Goal: Register for event/course

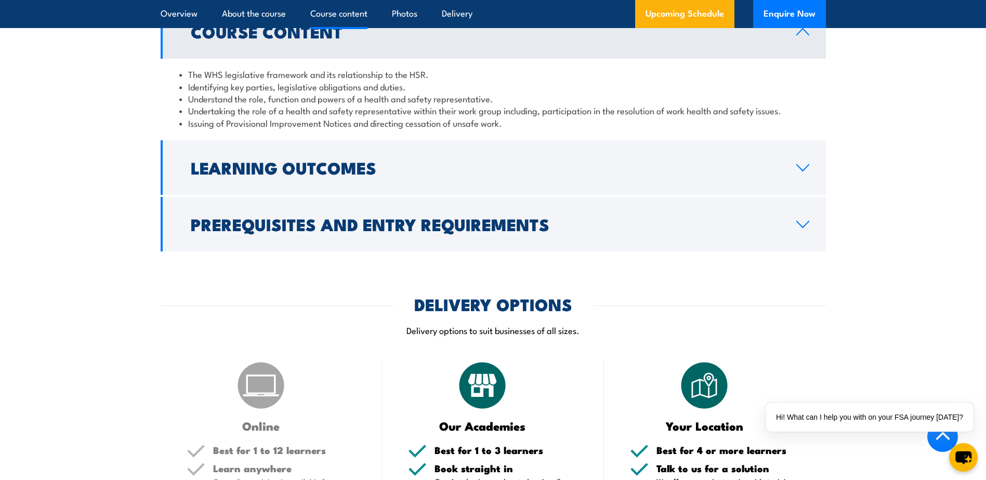
scroll to position [1144, 0]
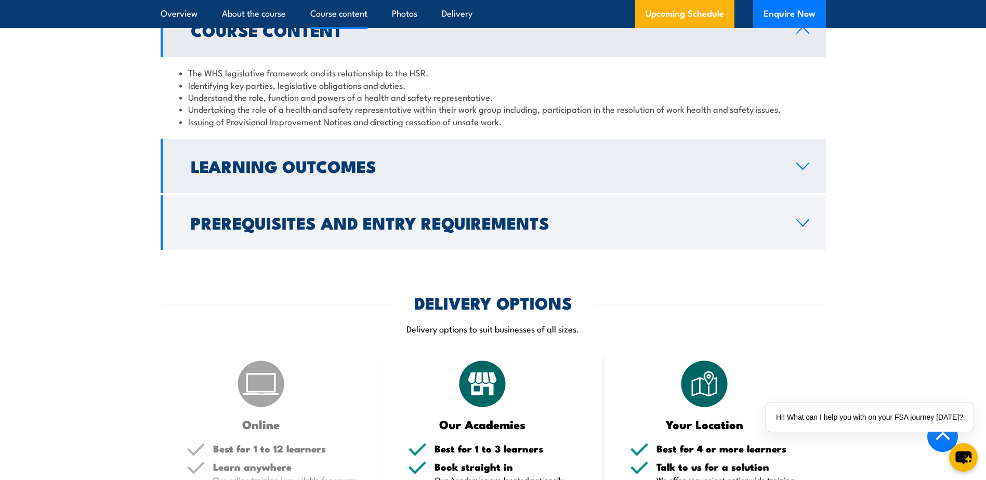
click at [399, 193] on link "Learning Outcomes" at bounding box center [493, 166] width 665 height 55
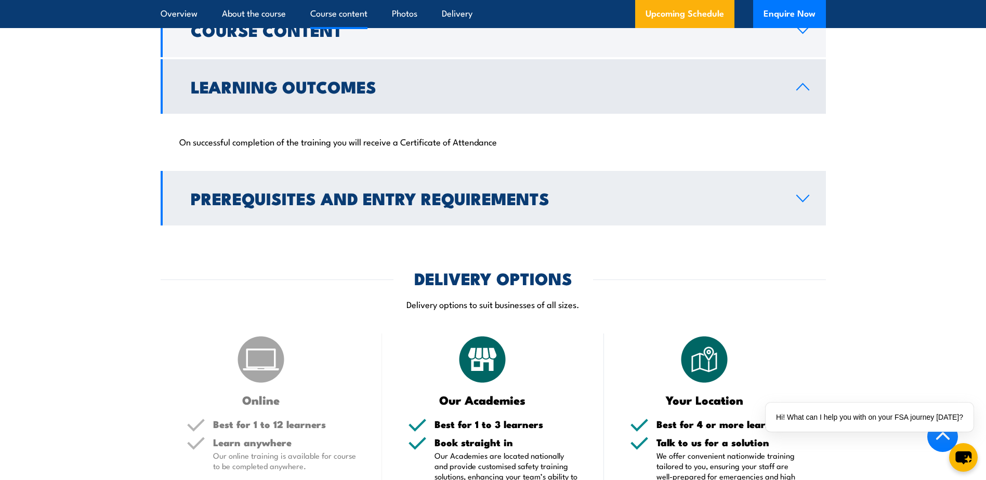
click at [389, 205] on h2 "Prerequisites and Entry Requirements" at bounding box center [485, 198] width 589 height 15
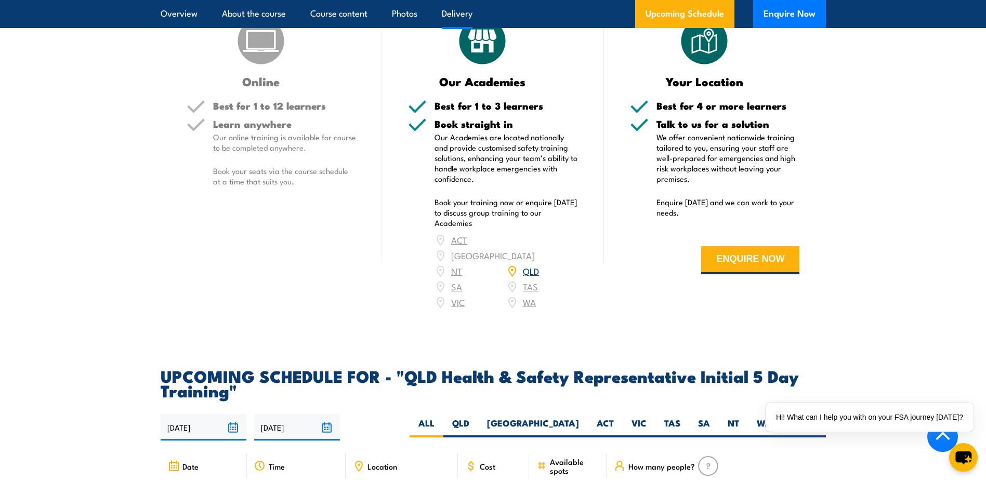
scroll to position [2027, 0]
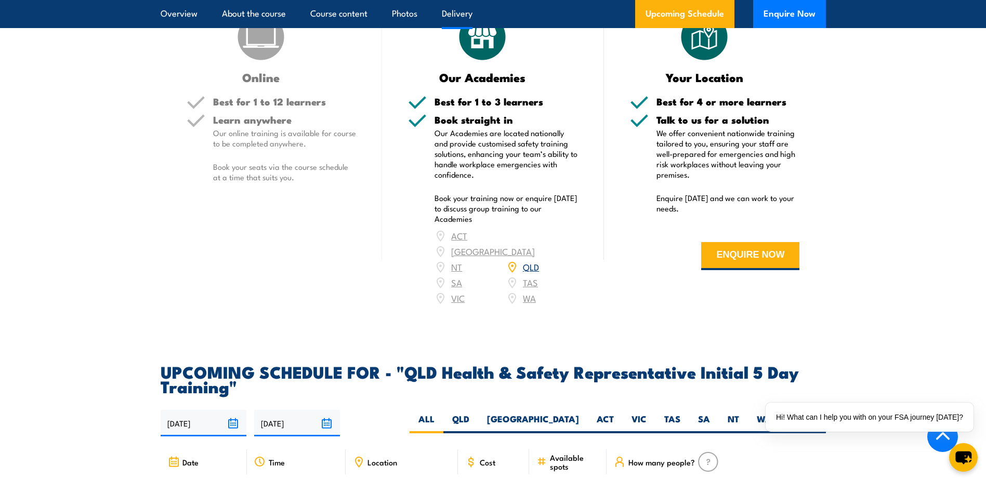
click at [524, 266] on link "QLD" at bounding box center [531, 266] width 16 height 12
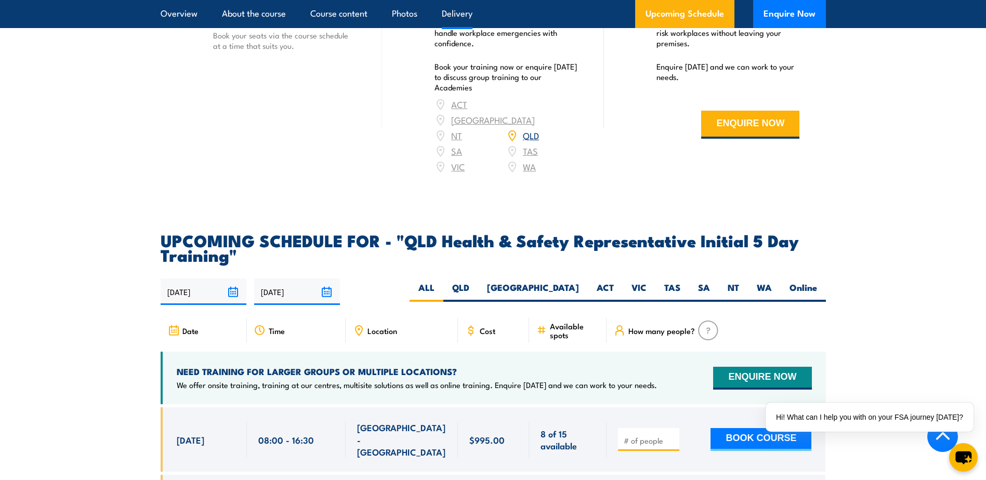
scroll to position [2220, 0]
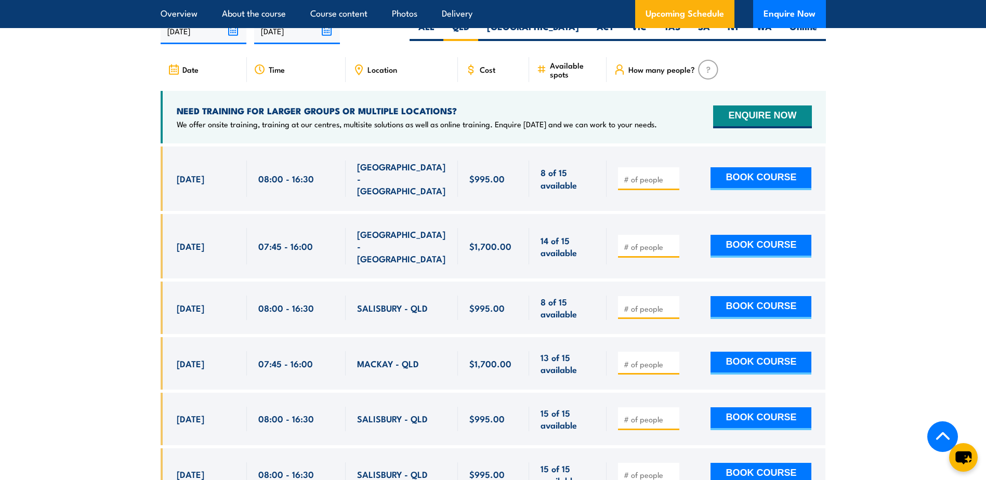
scroll to position [1924, 0]
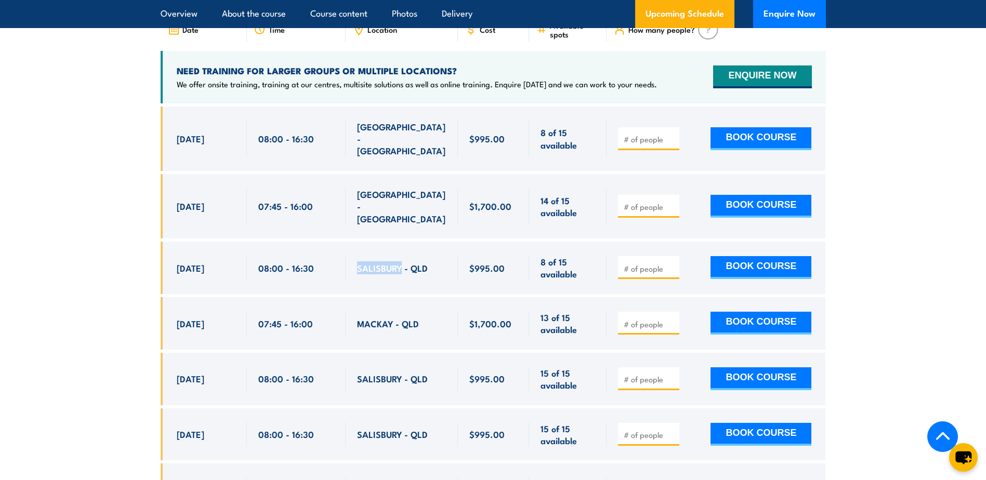
drag, startPoint x: 356, startPoint y: 240, endPoint x: 402, endPoint y: 242, distance: 46.3
click at [402, 242] on div "SALISBURY - QLD" at bounding box center [402, 268] width 112 height 53
drag, startPoint x: 402, startPoint y: 242, endPoint x: 397, endPoint y: 241, distance: 5.3
copy span "SALISBURY"
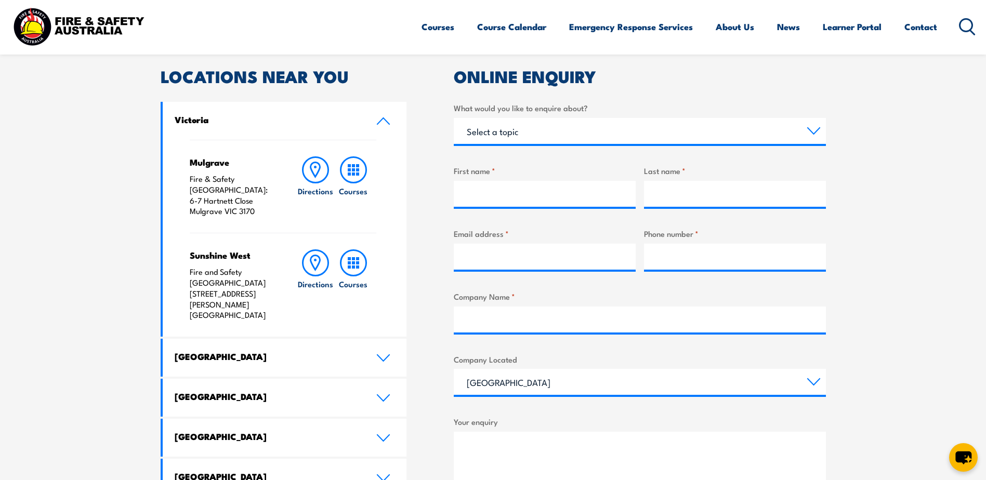
scroll to position [364, 0]
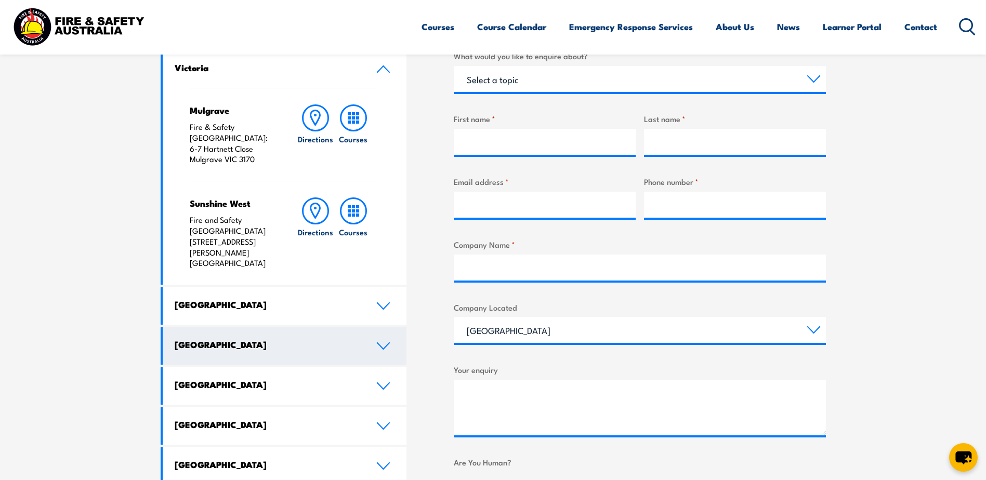
click at [317, 339] on h4 "[GEOGRAPHIC_DATA]" at bounding box center [268, 344] width 186 height 11
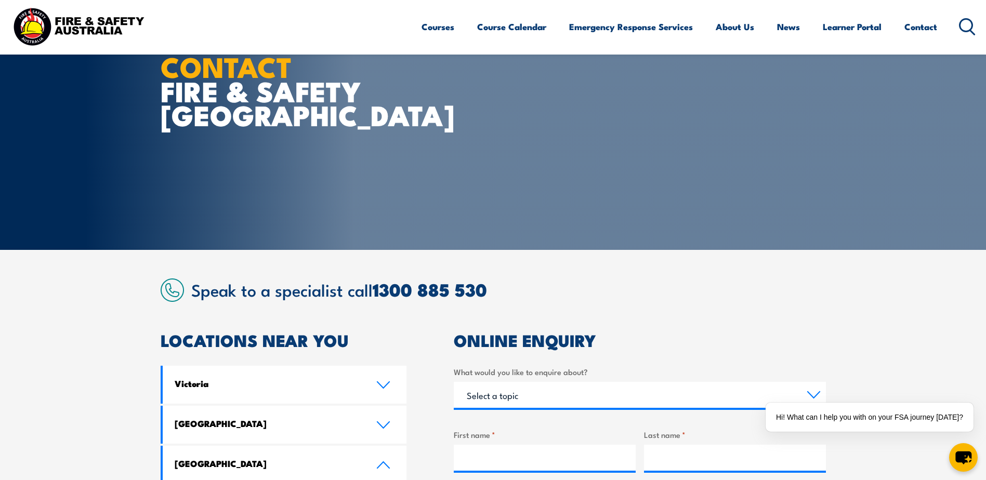
scroll to position [0, 0]
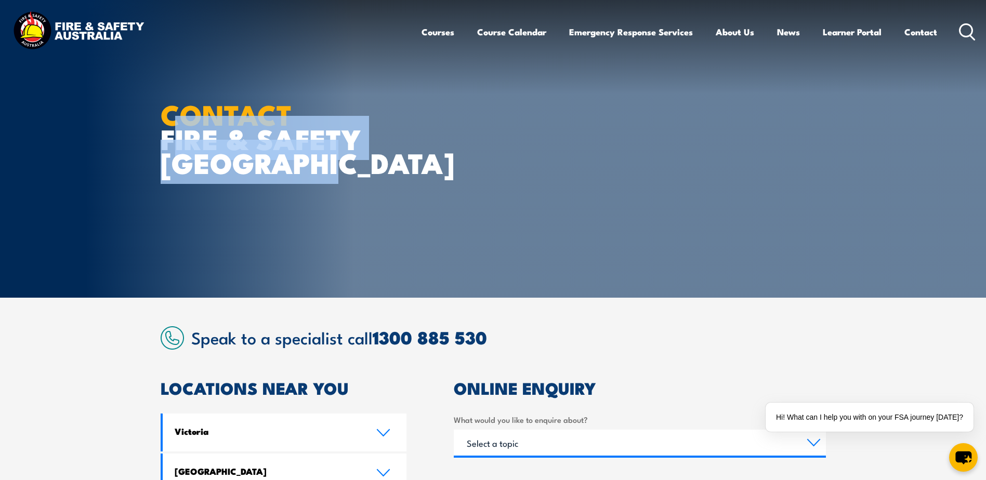
drag, startPoint x: 161, startPoint y: 138, endPoint x: 343, endPoint y: 167, distance: 184.7
click at [343, 167] on h1 "CONTACT FIRE & SAFETY [GEOGRAPHIC_DATA]" at bounding box center [289, 138] width 257 height 73
click at [413, 267] on div "CONTACT FIRE & SAFETY [GEOGRAPHIC_DATA]" at bounding box center [289, 149] width 257 height 298
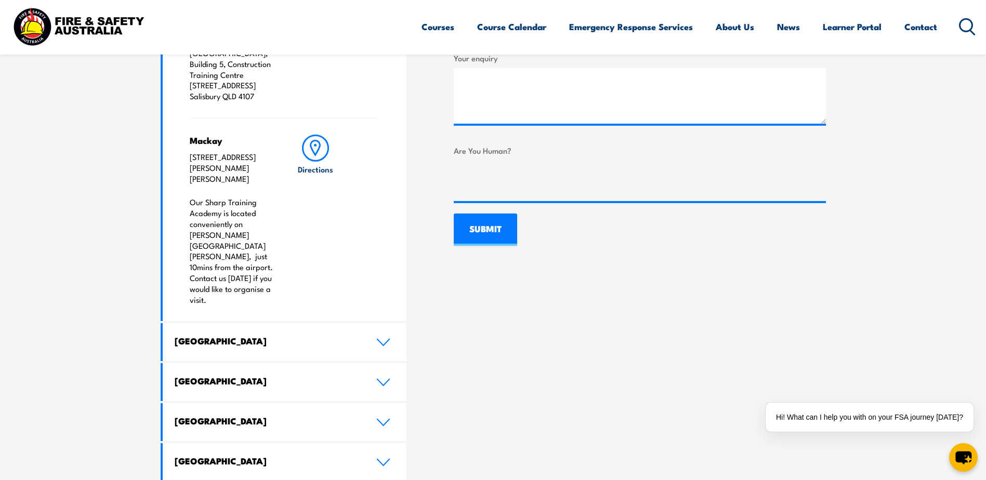
scroll to position [1044, 0]
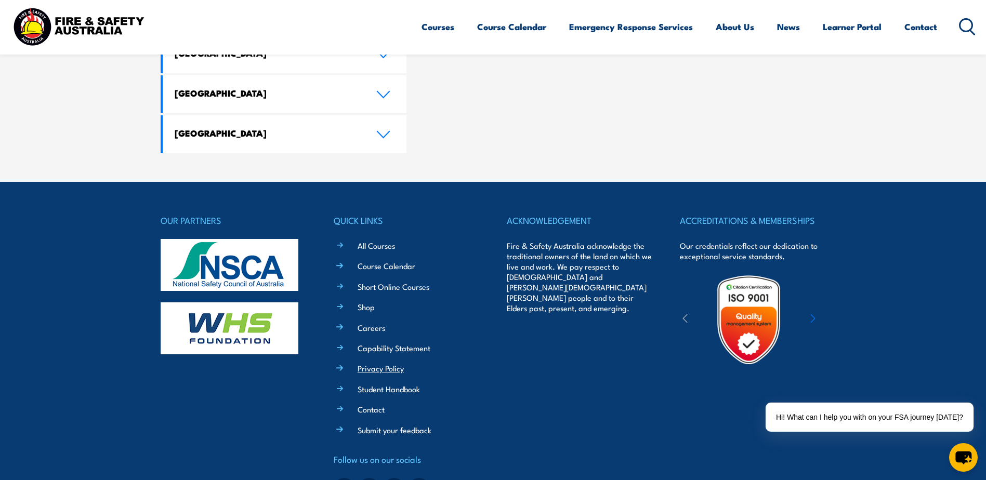
click at [376, 363] on link "Privacy Policy" at bounding box center [381, 368] width 46 height 11
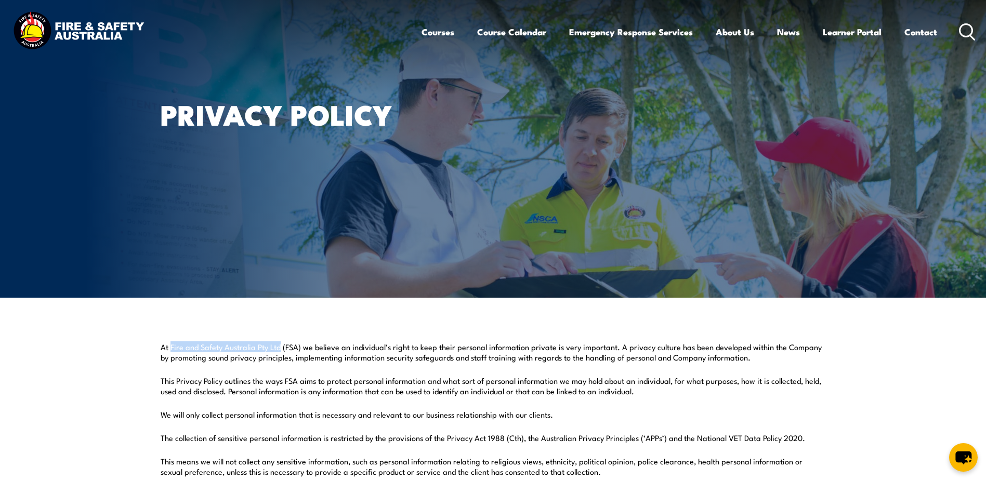
drag, startPoint x: 169, startPoint y: 345, endPoint x: 281, endPoint y: 346, distance: 111.3
click at [281, 346] on p "At Fire and Safety Australia Pty Ltd (FSA) we believe an individual’s right to …" at bounding box center [493, 352] width 665 height 21
drag, startPoint x: 281, startPoint y: 346, endPoint x: 268, endPoint y: 347, distance: 13.0
copy p "Fire and Safety Australia Pty Ltd"
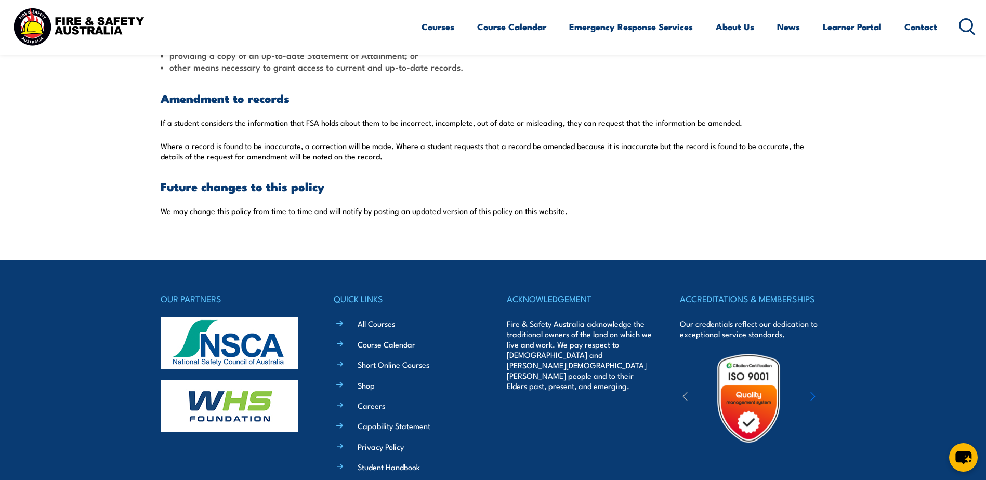
scroll to position [3015, 0]
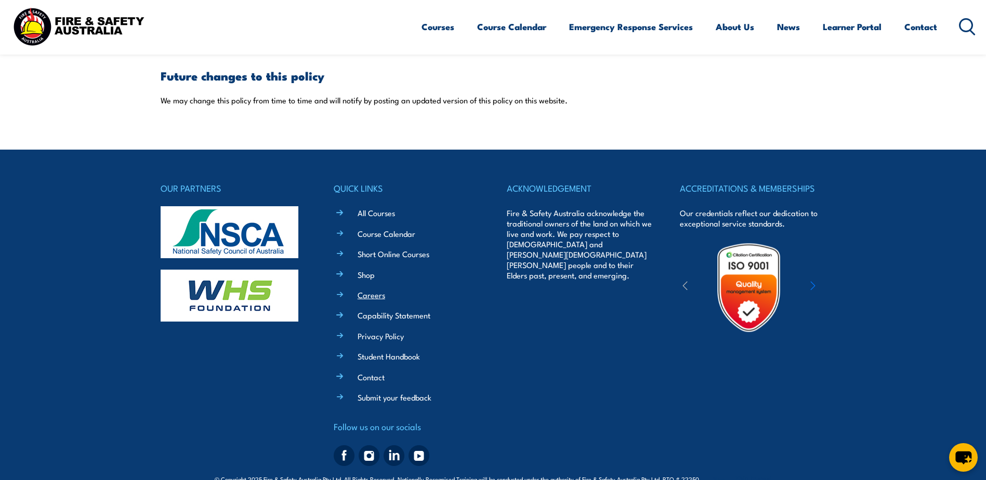
drag, startPoint x: 366, startPoint y: 265, endPoint x: 377, endPoint y: 284, distance: 22.1
click at [366, 269] on link "Shop" at bounding box center [366, 274] width 17 height 11
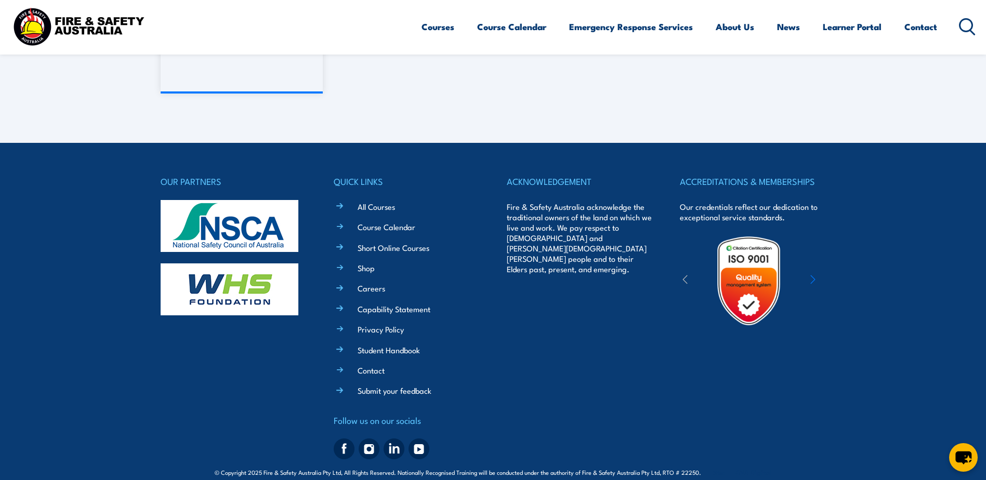
scroll to position [1170, 0]
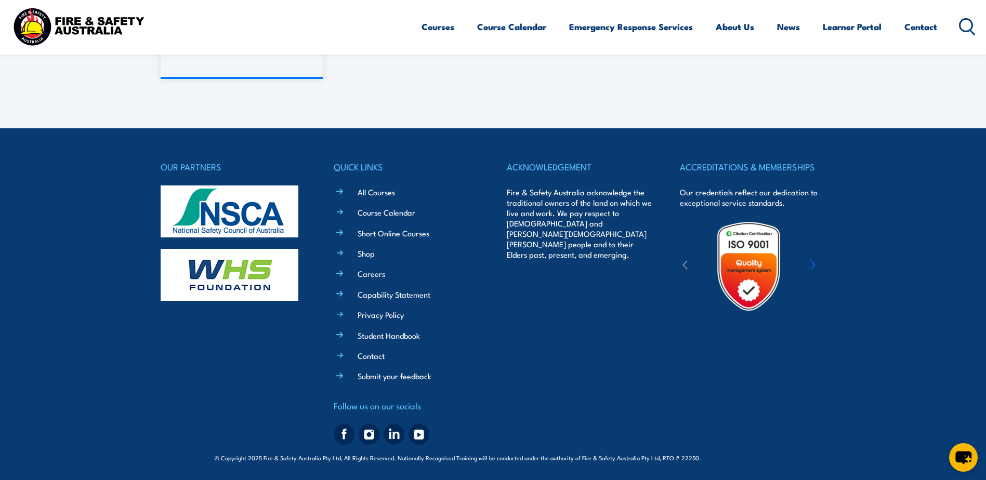
click at [975, 26] on icon at bounding box center [967, 26] width 17 height 17
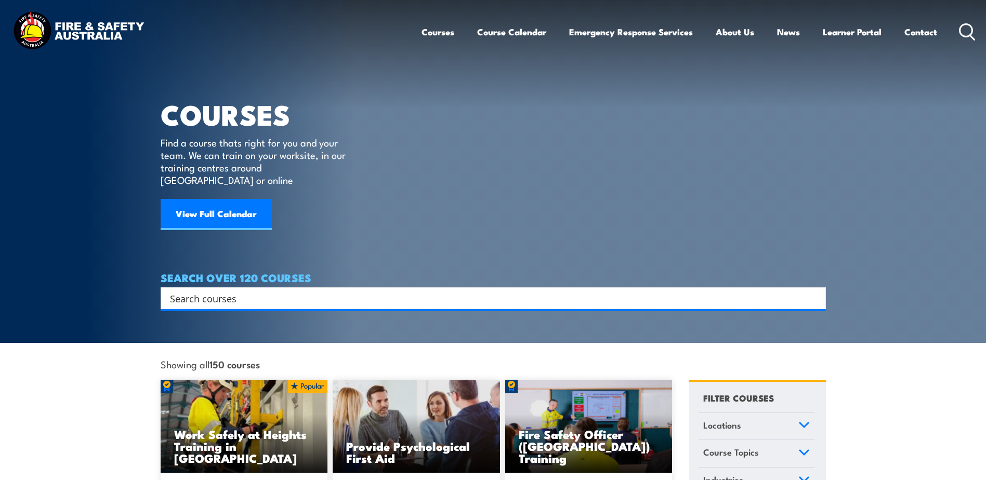
click at [416, 291] on input "Search input" at bounding box center [486, 299] width 633 height 16
type input "abn"
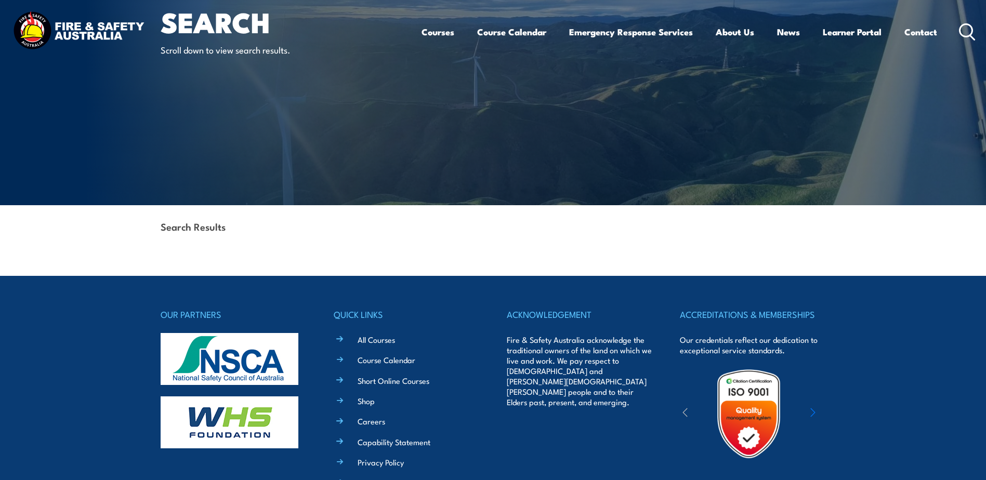
scroll to position [208, 0]
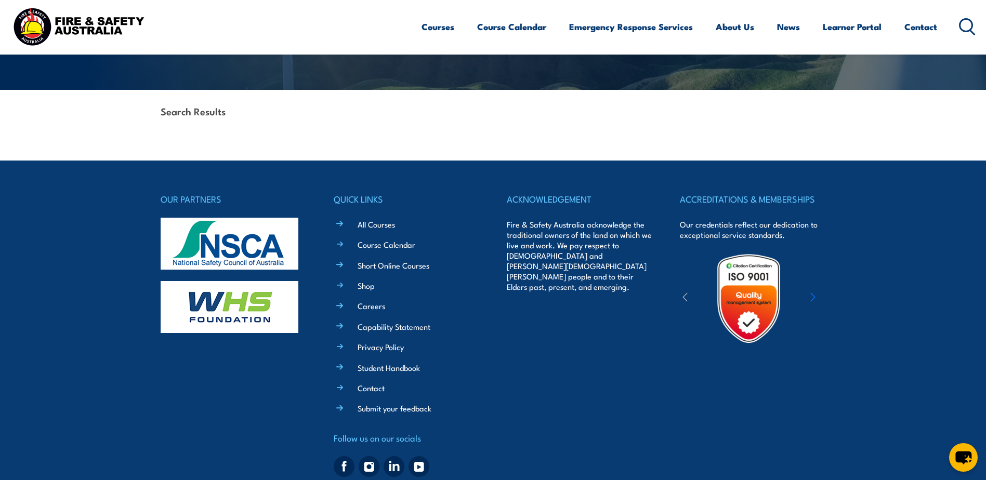
click at [414, 320] on li "Capability Statement" at bounding box center [414, 326] width 130 height 12
click at [414, 325] on link "Capability Statement" at bounding box center [394, 326] width 73 height 11
